Goal: Task Accomplishment & Management: Use online tool/utility

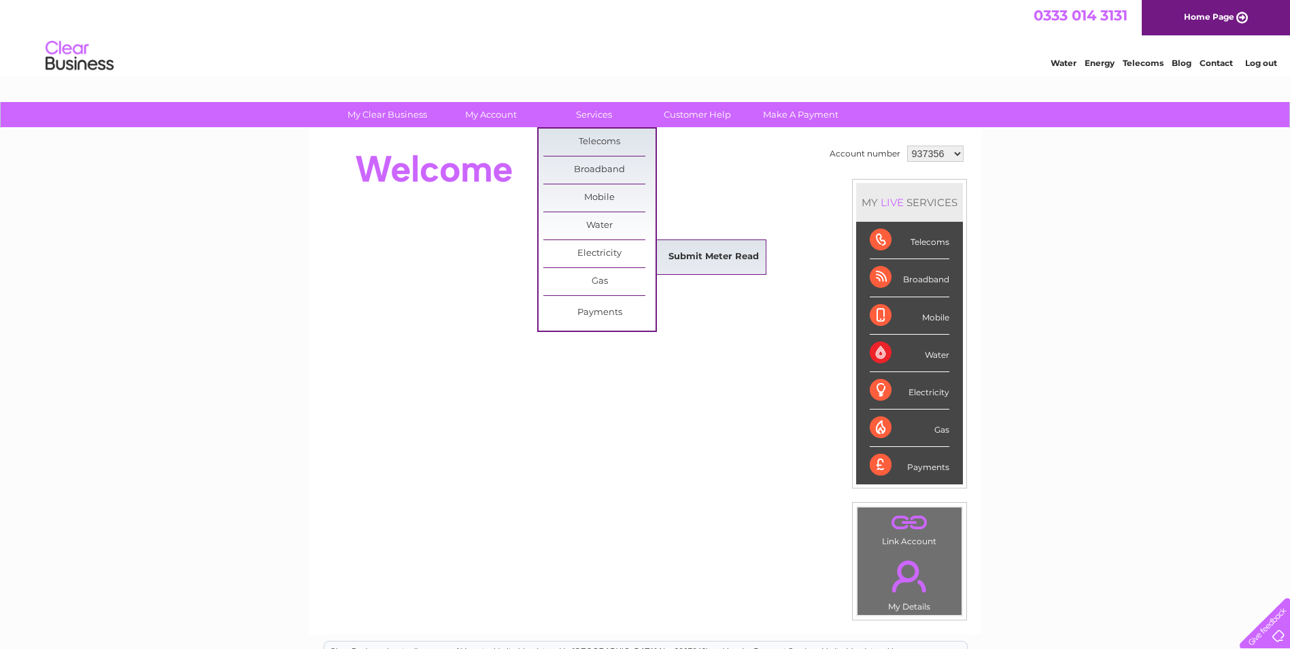
click at [721, 262] on link "Submit Meter Read" at bounding box center [713, 256] width 112 height 27
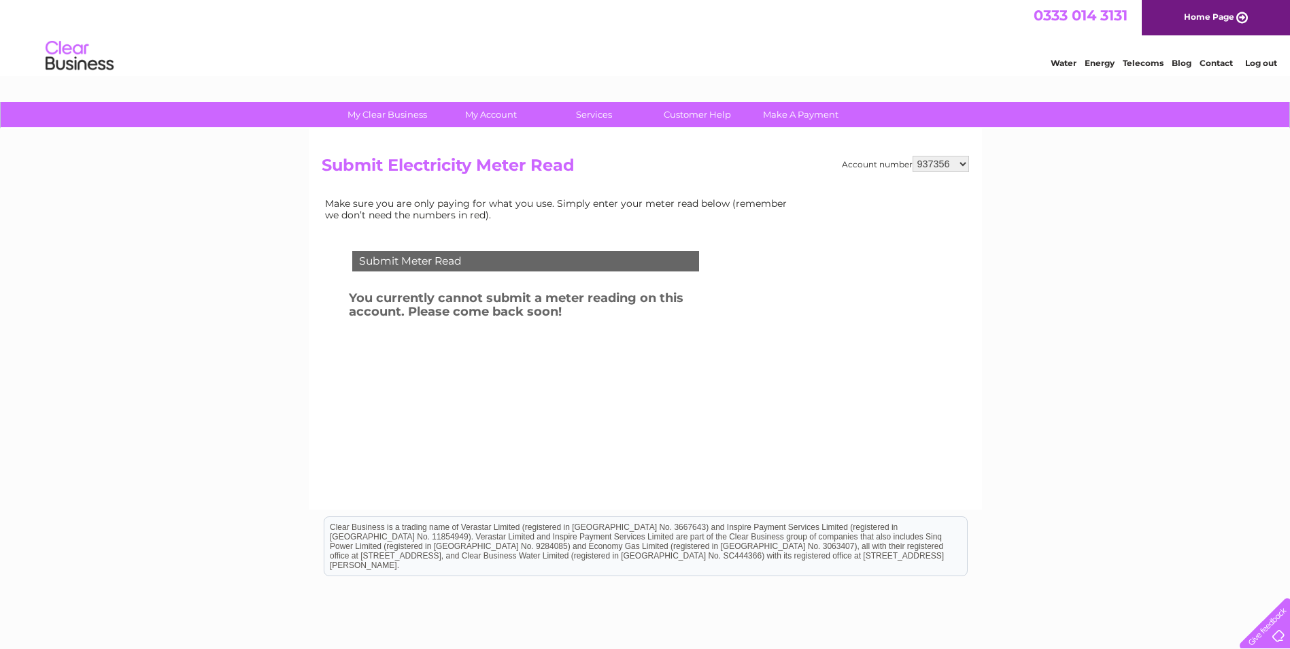
click at [964, 166] on select "937356 941571 1062179" at bounding box center [940, 164] width 56 height 16
select select "1062179"
click at [912, 156] on select "937356 941571 1062179" at bounding box center [940, 164] width 56 height 16
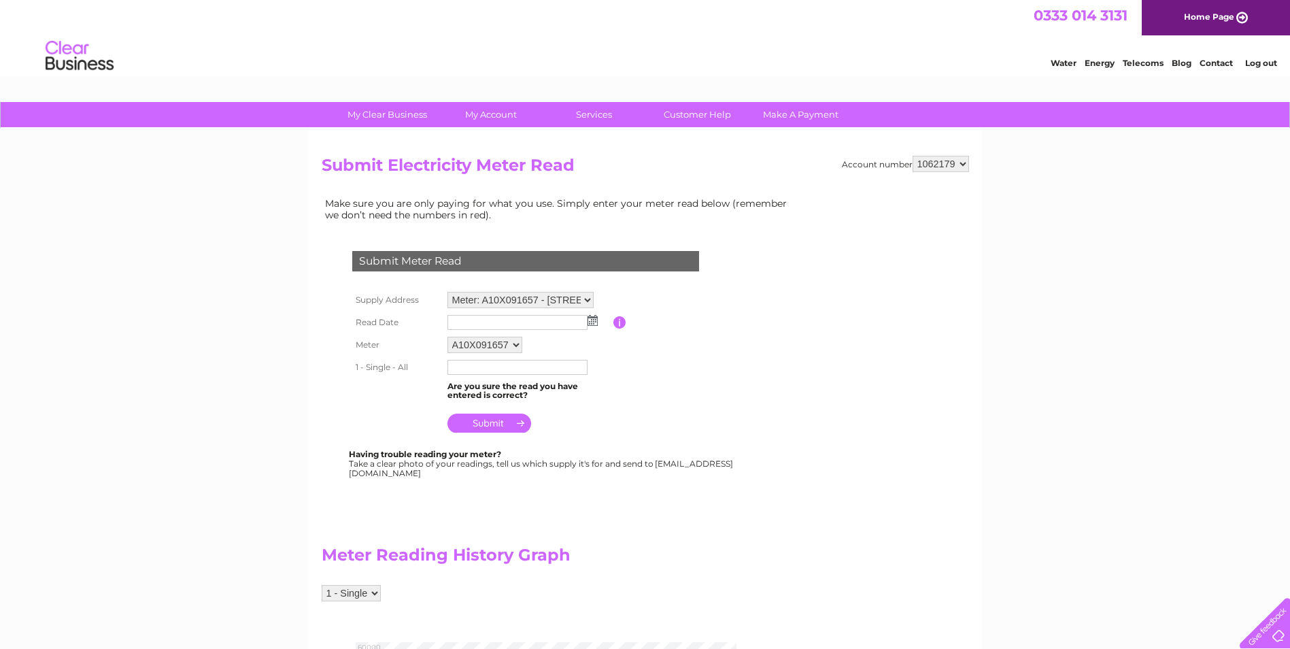
click at [504, 323] on input "text" at bounding box center [517, 322] width 140 height 15
click at [597, 322] on img at bounding box center [594, 320] width 10 height 11
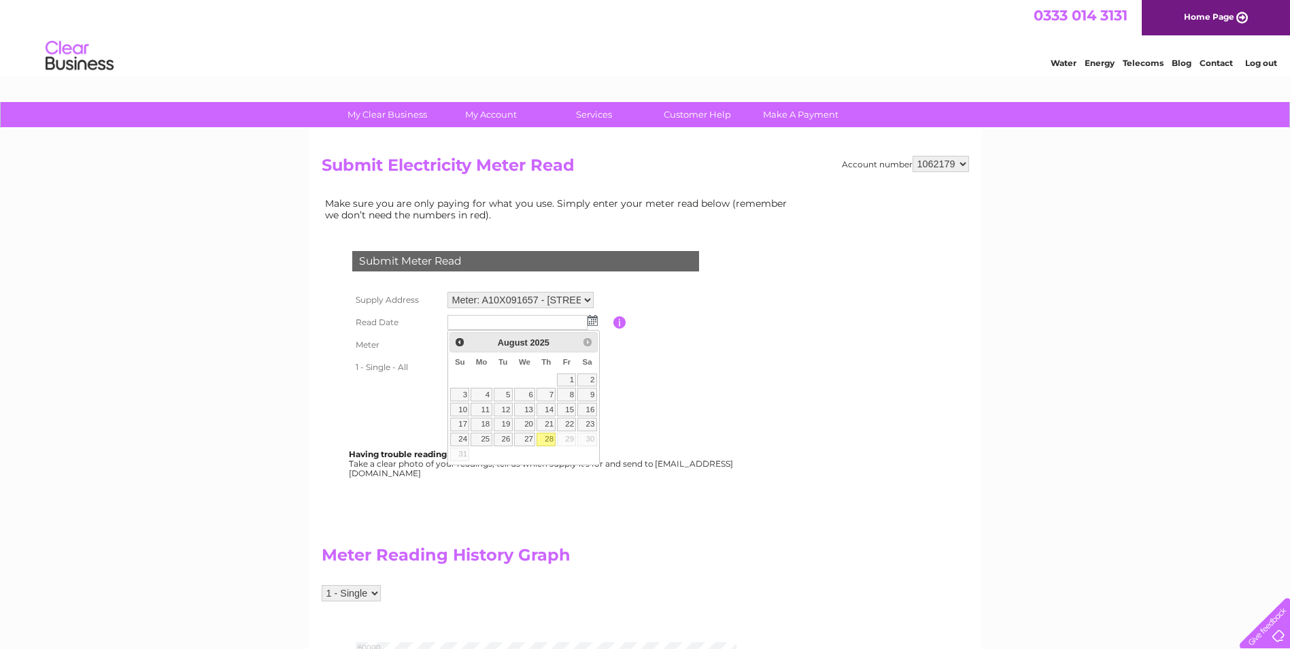
click at [544, 443] on link "28" at bounding box center [545, 439] width 19 height 14
type input "[DATE]"
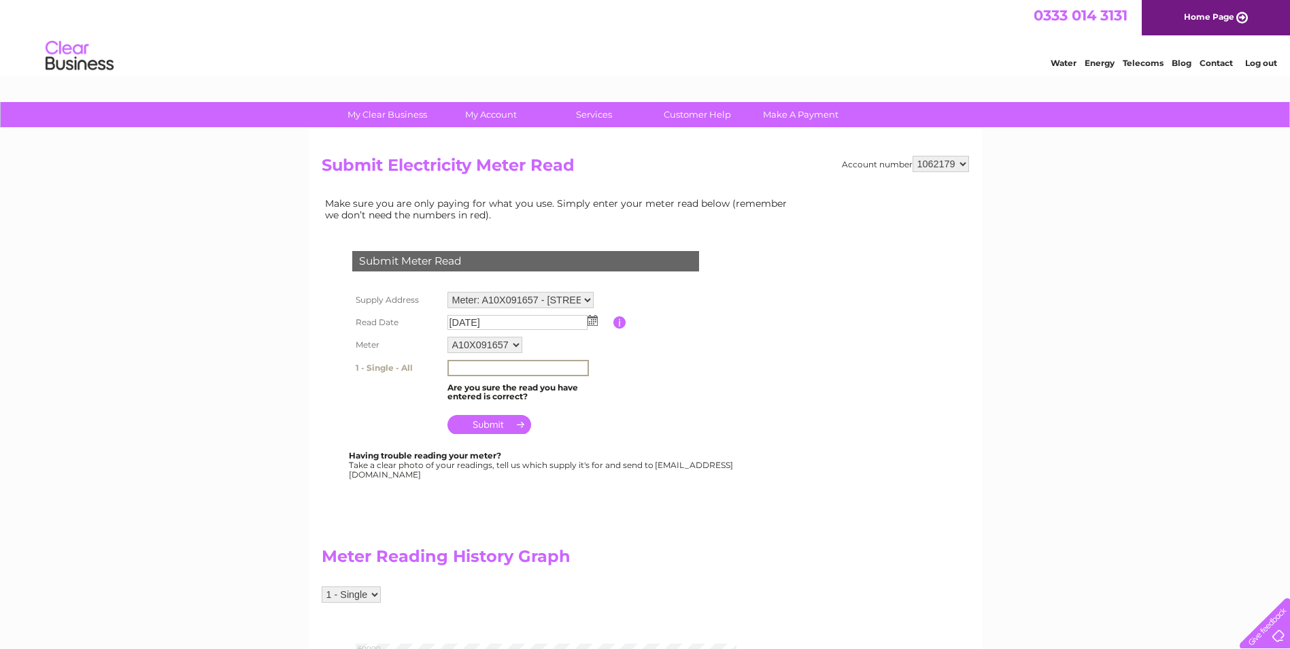
click at [487, 373] on input "text" at bounding box center [517, 368] width 141 height 16
type input "54455"
click at [472, 430] on input "submit" at bounding box center [489, 422] width 84 height 19
